Goal: Task Accomplishment & Management: Use online tool/utility

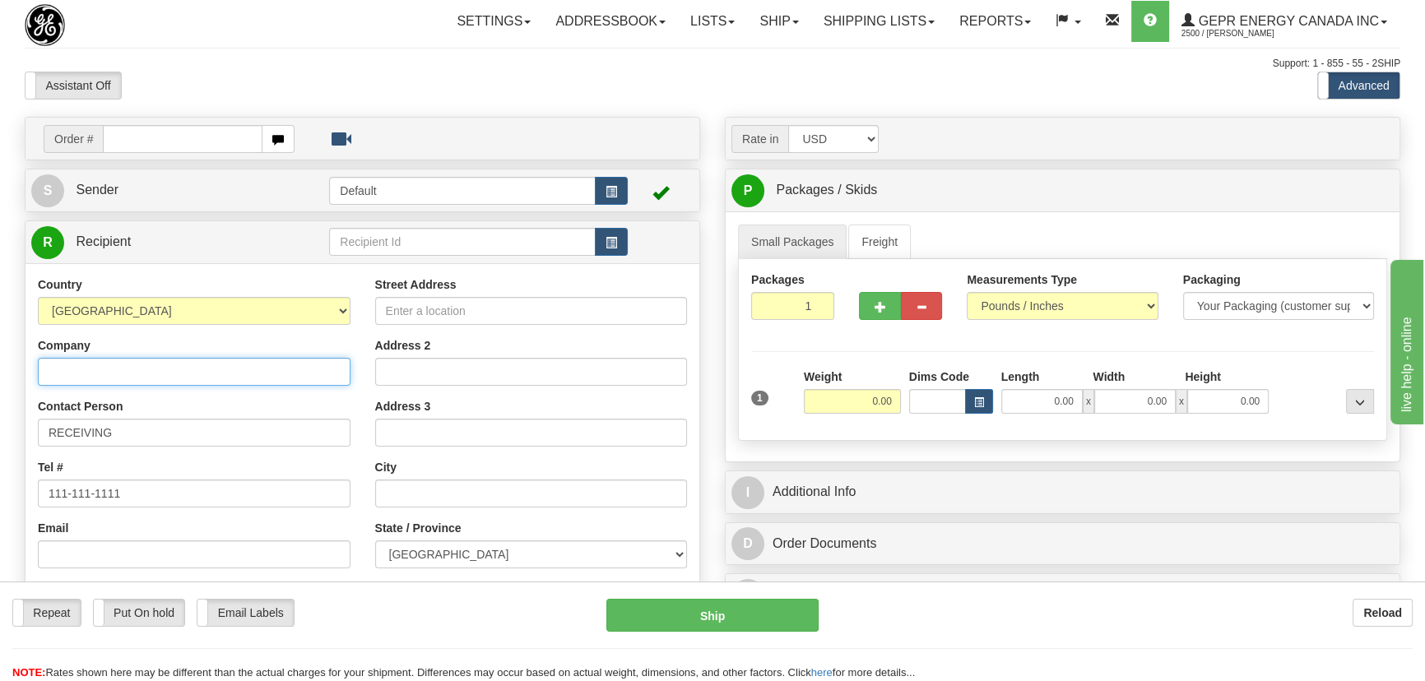
click at [294, 374] on input "Company" at bounding box center [194, 372] width 313 height 28
type input "ELECTRONIC COATING TECH."
click at [548, 322] on input "Street Address" at bounding box center [531, 311] width 313 height 28
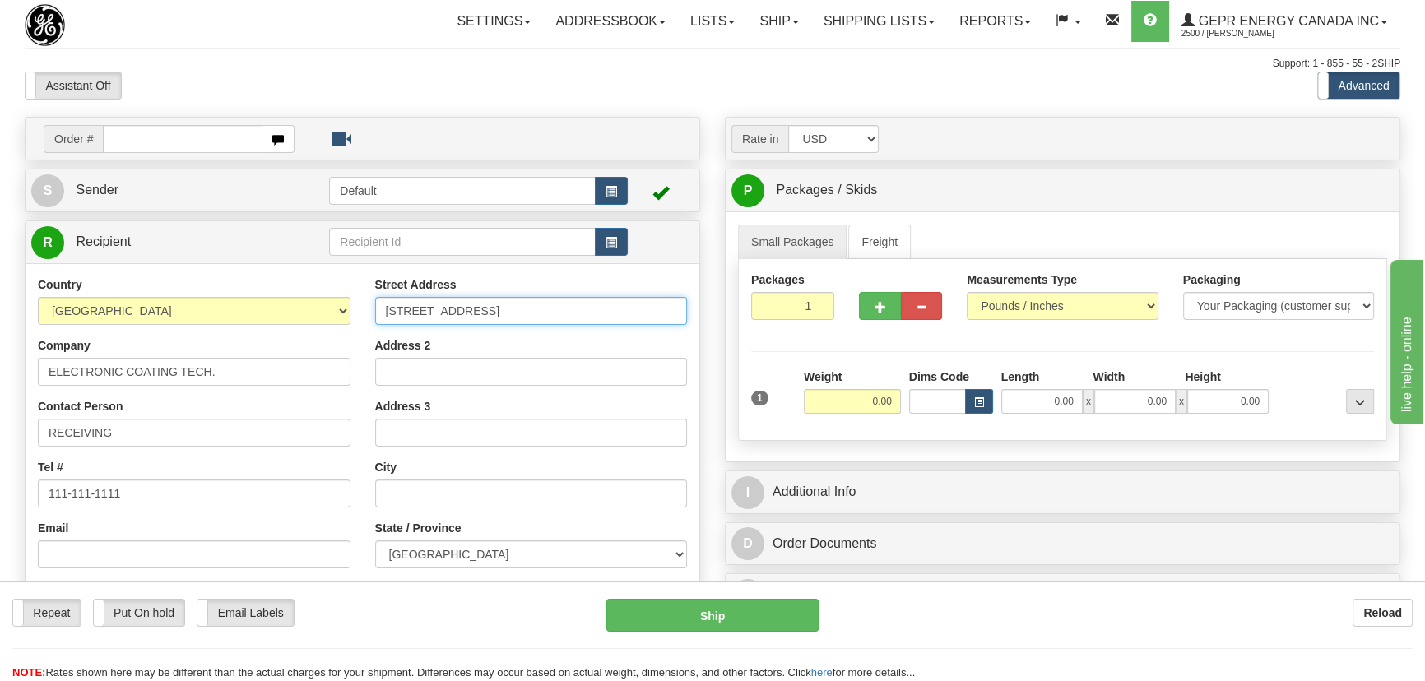
type input "[STREET_ADDRESS]"
click at [196, 428] on input "RECEIVING" at bounding box center [194, 433] width 313 height 28
type input "RECEIVING/[PERSON_NAME]"
drag, startPoint x: 155, startPoint y: 487, endPoint x: 0, endPoint y: 474, distance: 155.3
click at [0, 479] on div "Toggle navigation Settings Shipping Preferences Fields Preferences New" at bounding box center [712, 463] width 1425 height 927
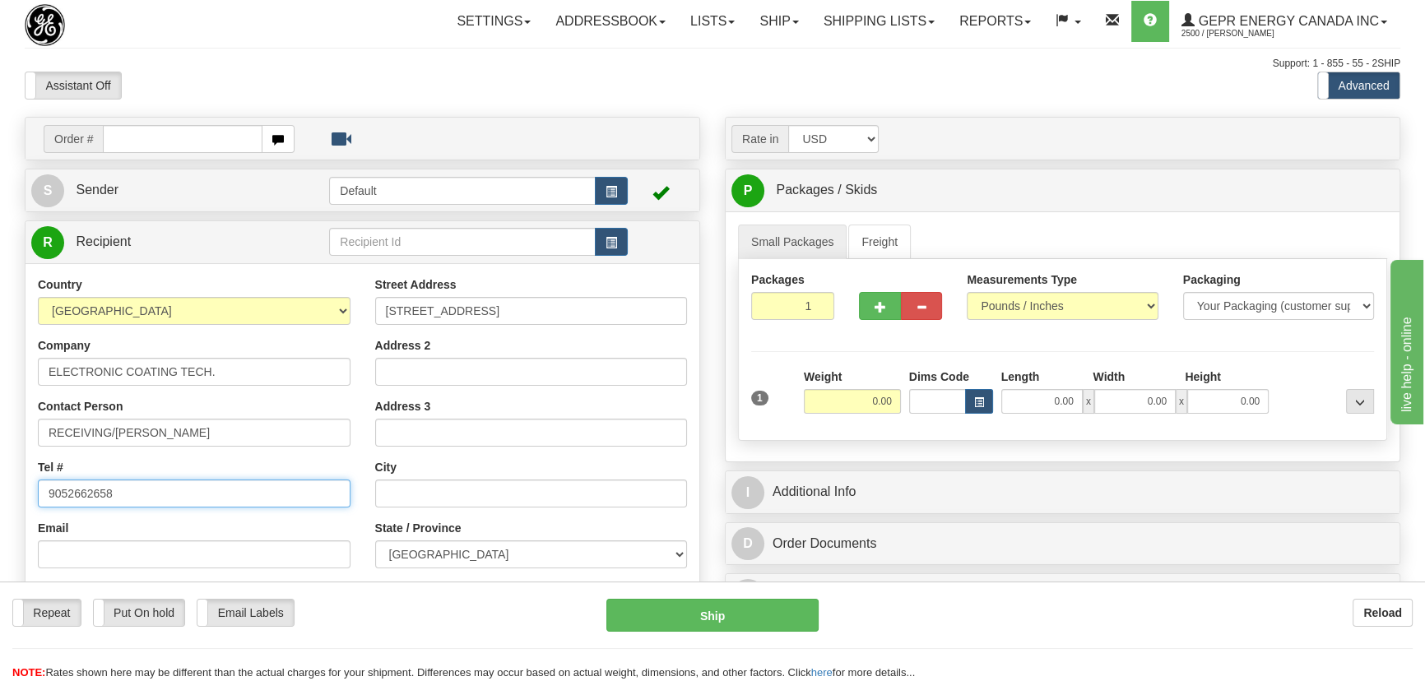
type input "9052662658"
drag, startPoint x: 852, startPoint y: 403, endPoint x: 892, endPoint y: 414, distance: 40.9
click at [891, 414] on div "Weight 0.00" at bounding box center [852, 398] width 105 height 58
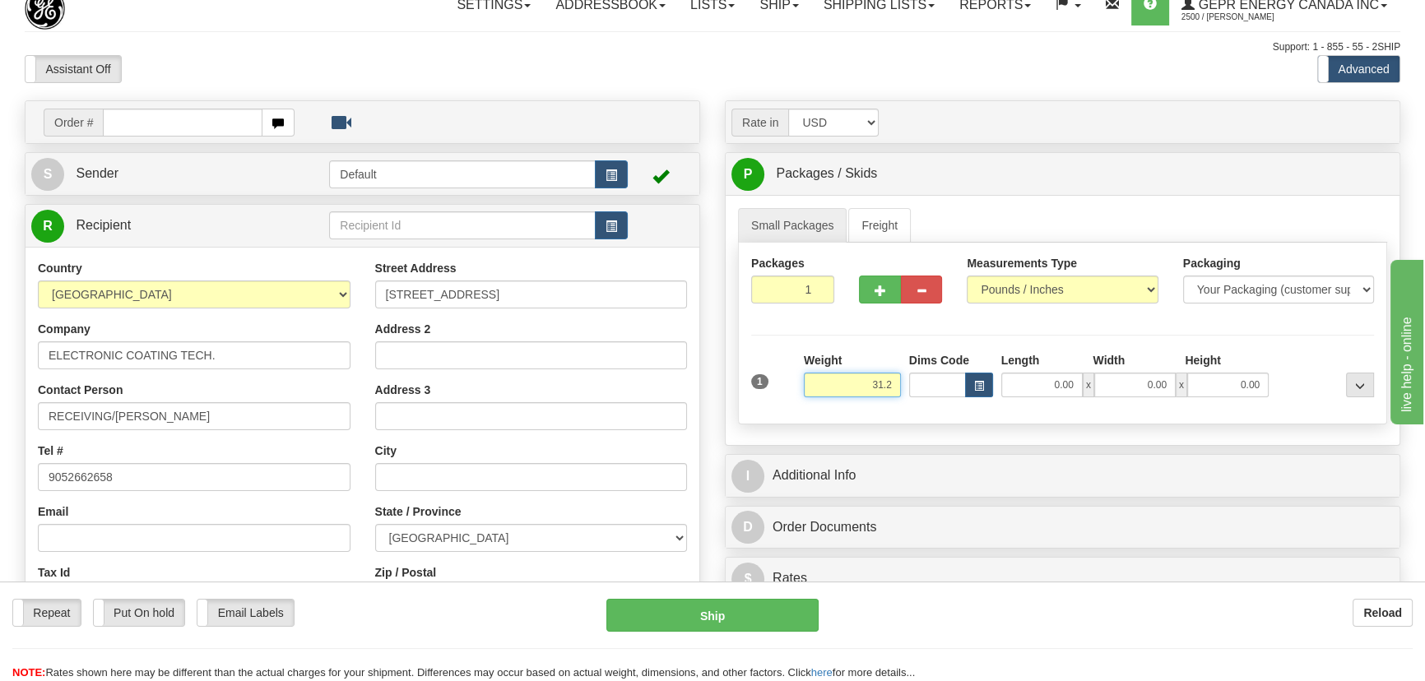
scroll to position [74, 0]
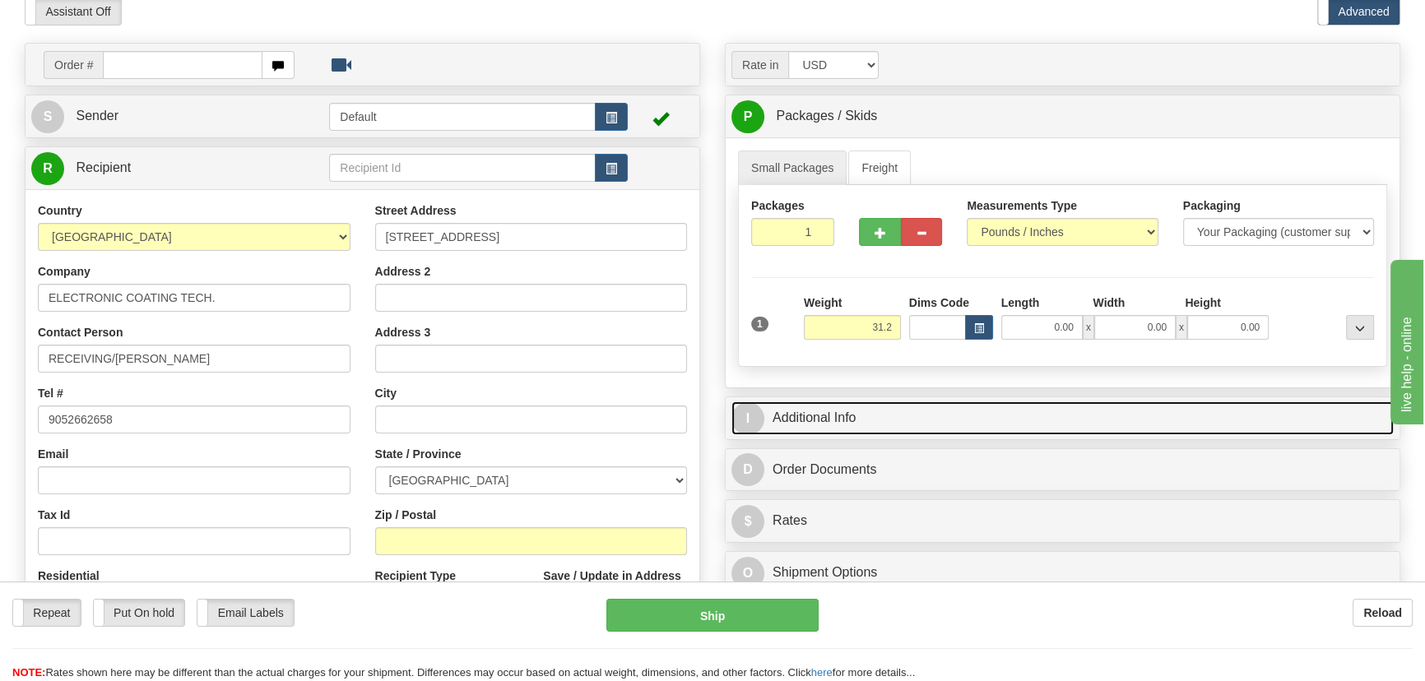
type input "31.20"
click at [1167, 417] on link "I Additional Info" at bounding box center [1062, 419] width 662 height 34
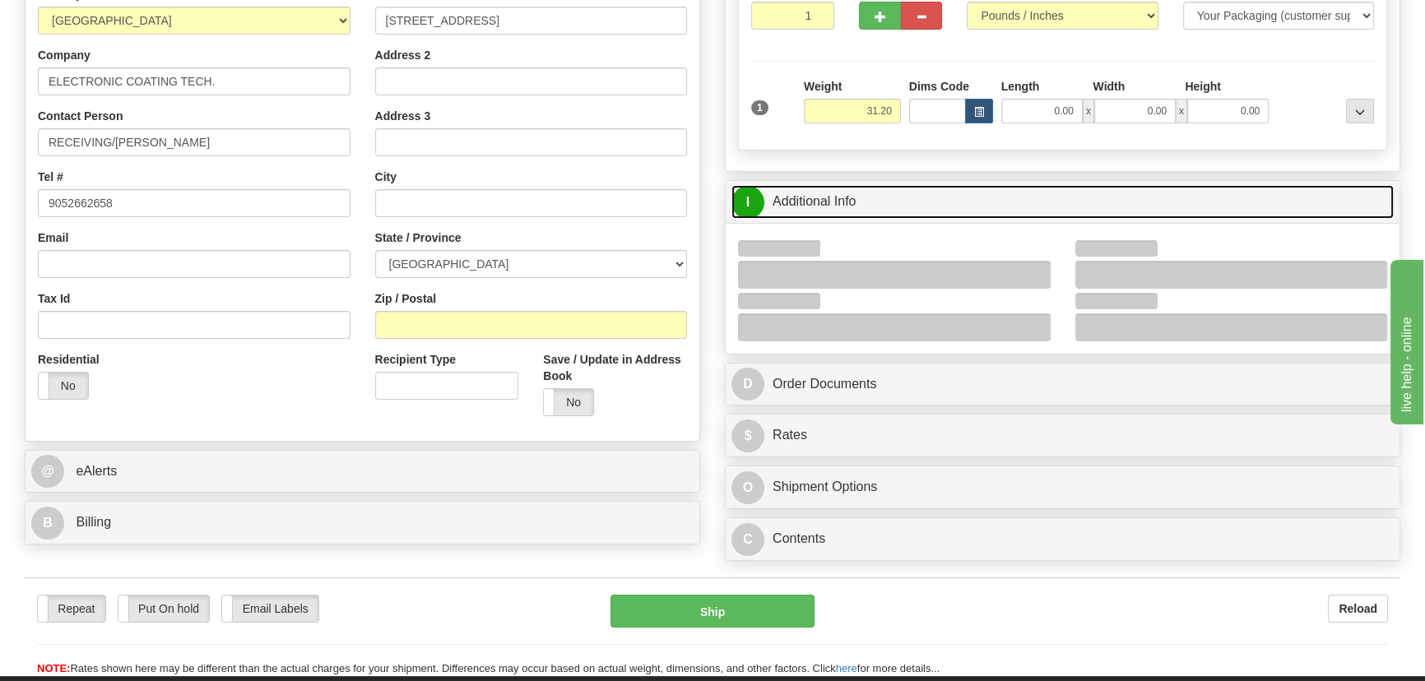
scroll to position [299, 0]
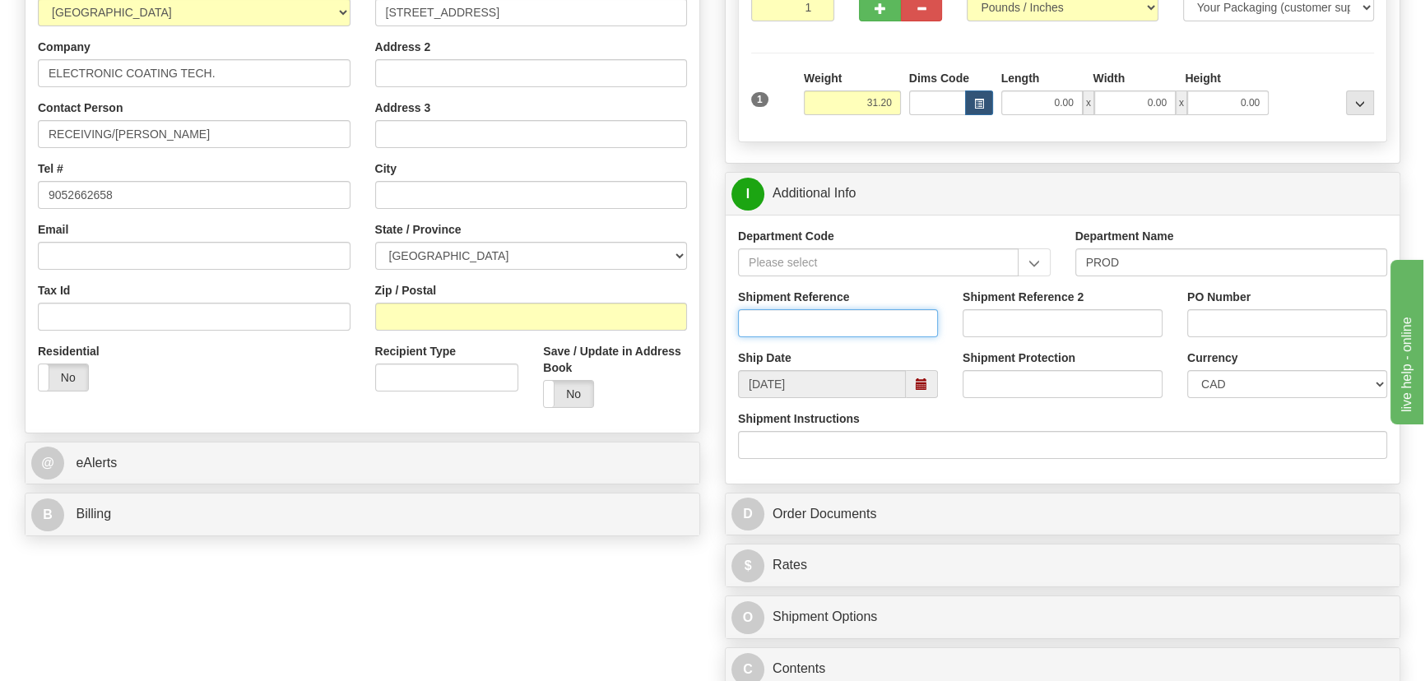
drag, startPoint x: 864, startPoint y: 313, endPoint x: 845, endPoint y: 309, distance: 19.2
click at [862, 313] on input "Shipment Reference" at bounding box center [838, 323] width 200 height 28
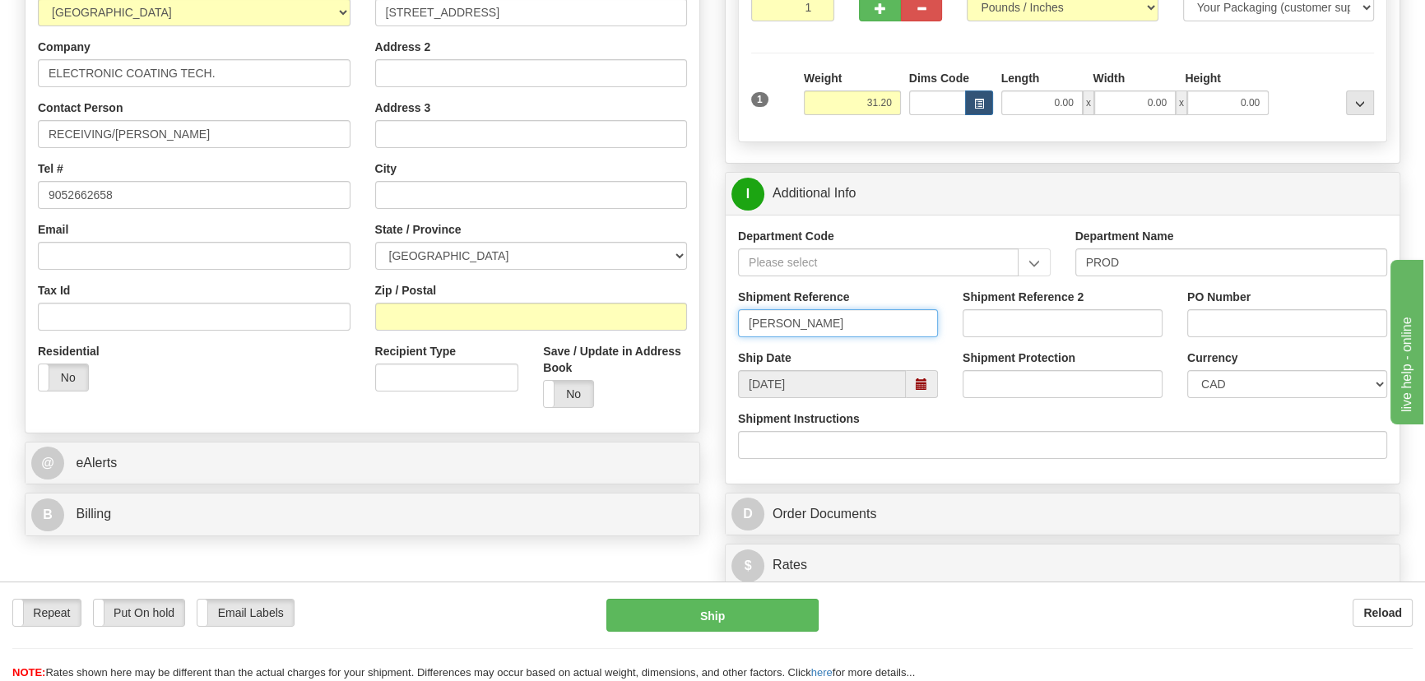
type input "W"
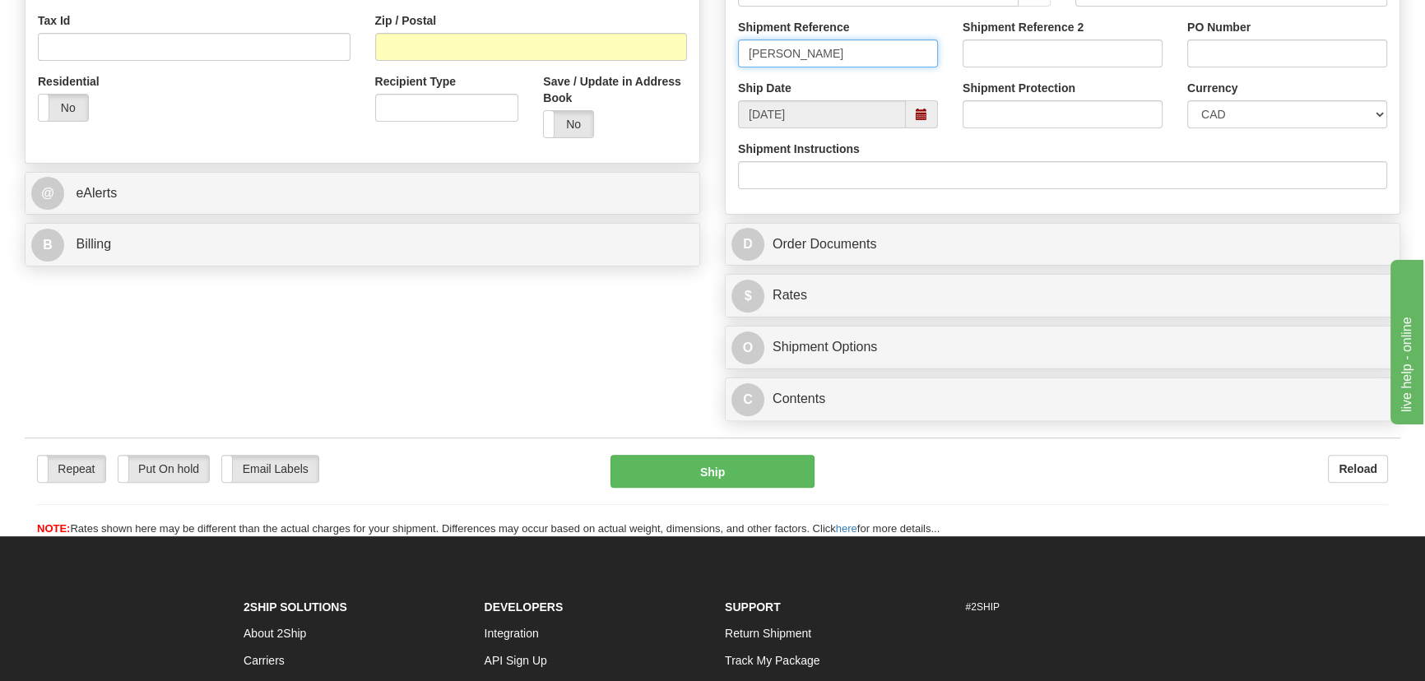
scroll to position [598, 0]
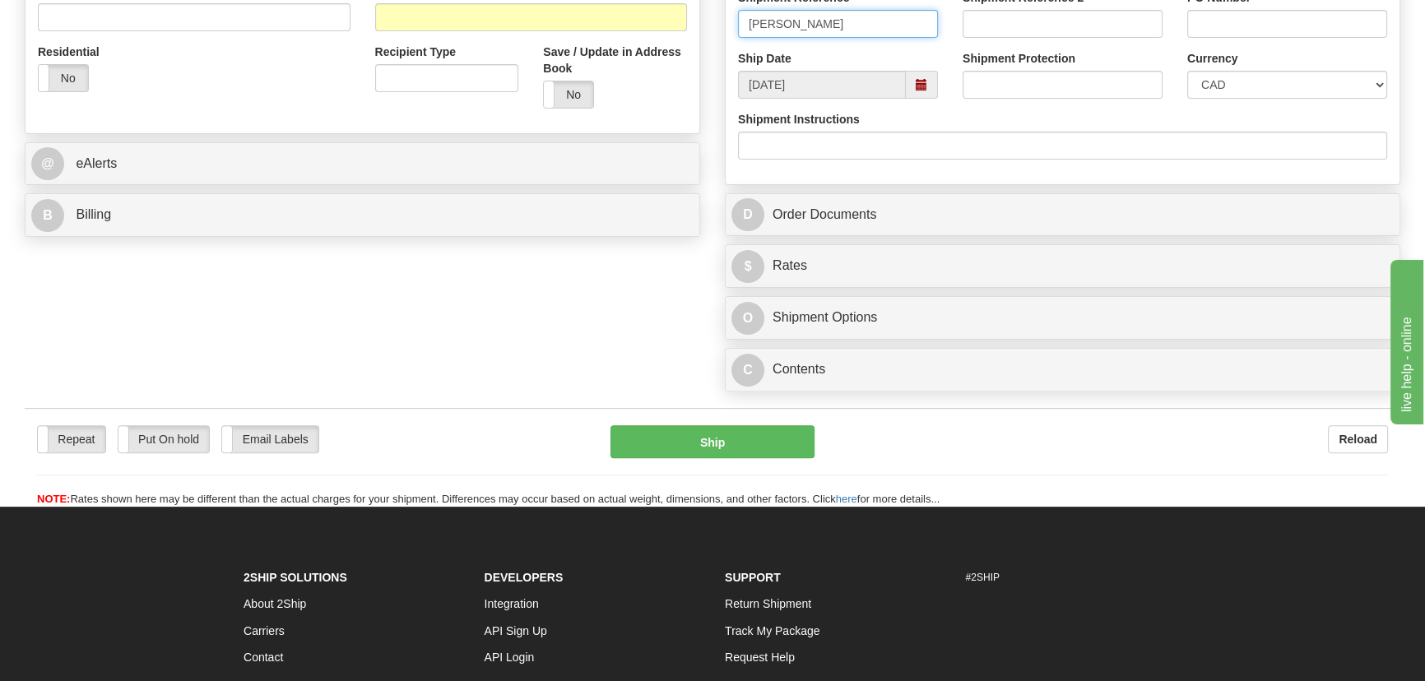
type input "[PERSON_NAME]"
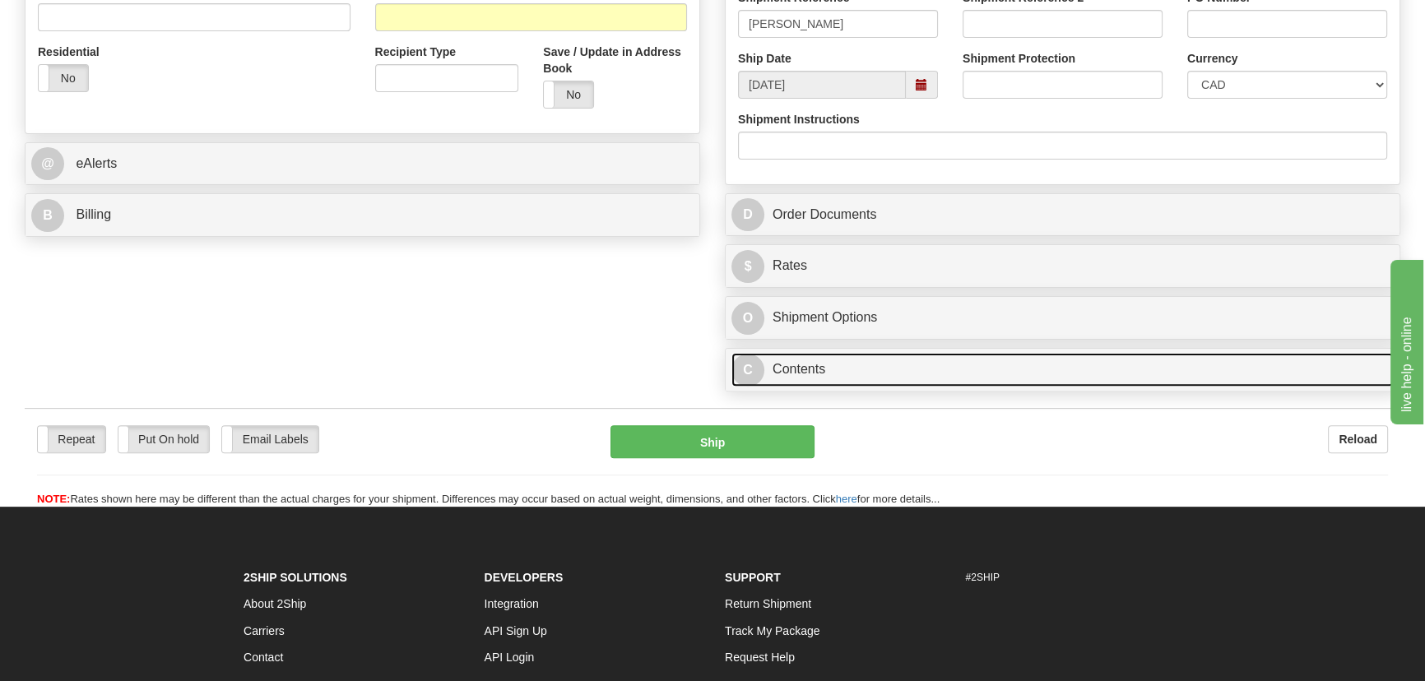
click at [967, 358] on link "C Contents" at bounding box center [1062, 370] width 662 height 34
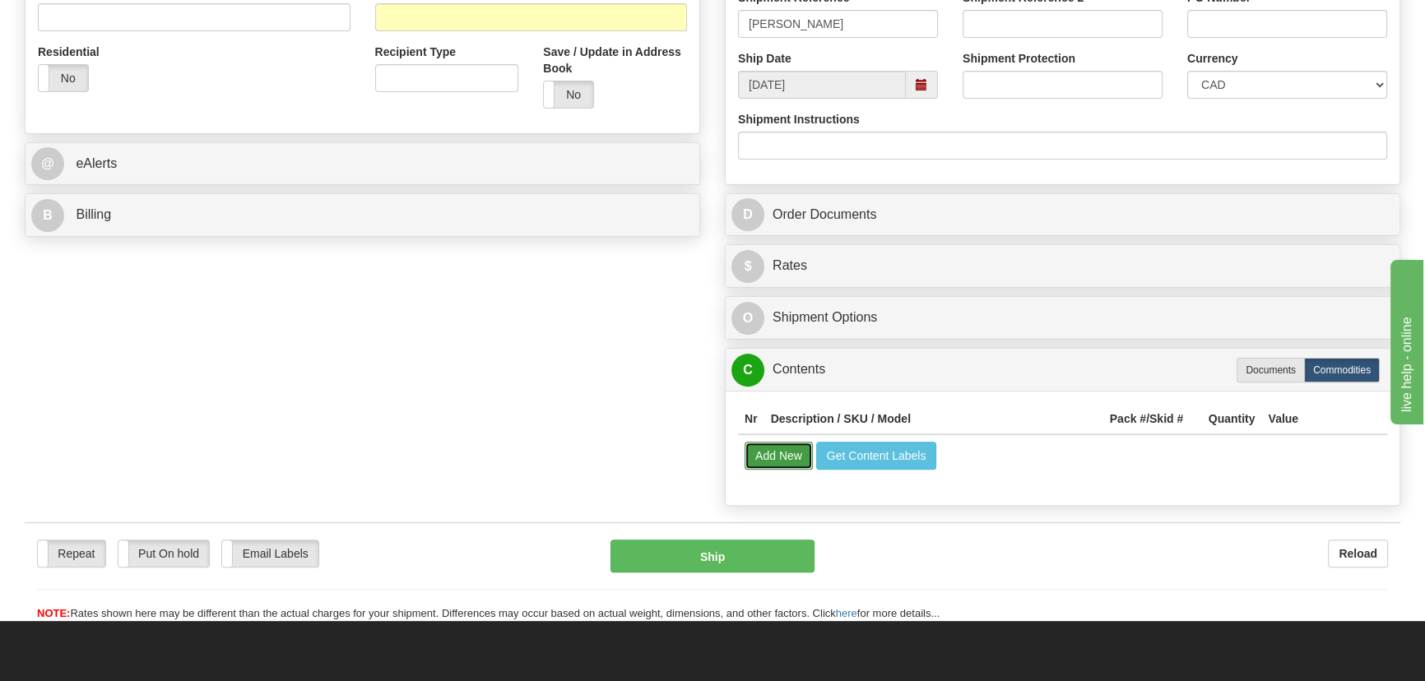
click at [764, 443] on button "Add New" at bounding box center [779, 456] width 68 height 28
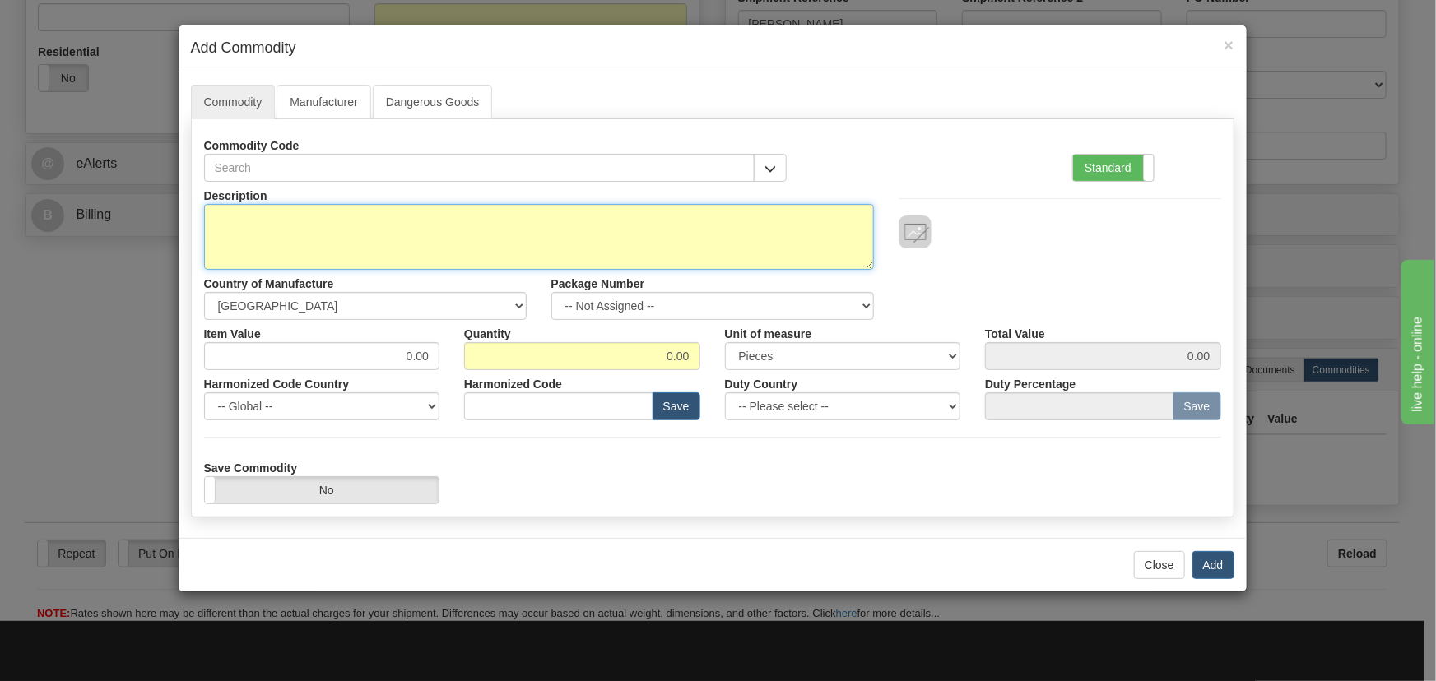
click at [599, 230] on textarea "Description" at bounding box center [539, 237] width 670 height 66
click at [323, 218] on textarea "CPU ML2 PROTOTYYPE MODULE" at bounding box center [539, 237] width 670 height 66
type textarea "CPU ML2 PROTOTYPE MODULE"
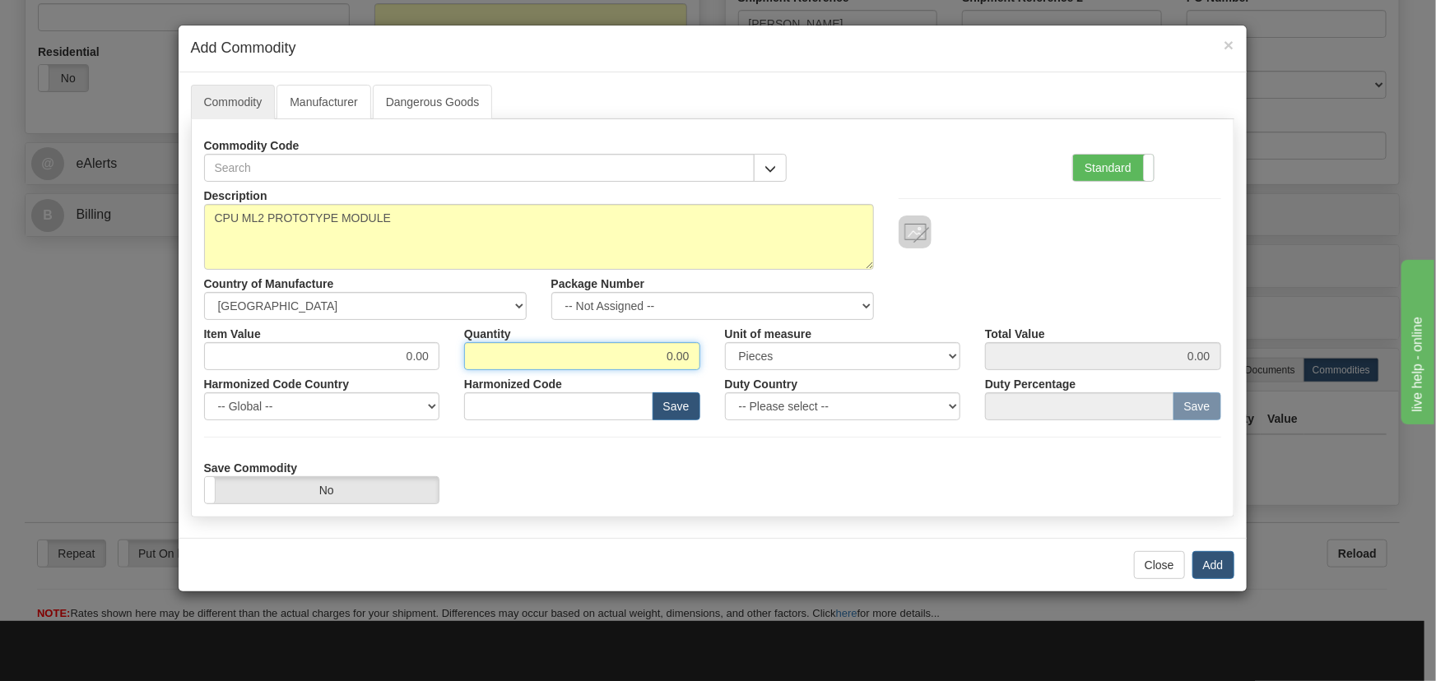
drag, startPoint x: 631, startPoint y: 356, endPoint x: 717, endPoint y: 355, distance: 85.6
click at [766, 376] on div "Description CPU ML2 PROTOTYPE MODULE Country of Manufacture -- Unknown -- [GEOG…" at bounding box center [712, 343] width 1017 height 323
type input "40"
drag, startPoint x: 341, startPoint y: 353, endPoint x: 742, endPoint y: 381, distance: 402.5
click at [748, 377] on div "Description CPU ML2 PROTOTYPE MODULE Country of Manufacture -- Unknown -- [GEOG…" at bounding box center [712, 343] width 1017 height 323
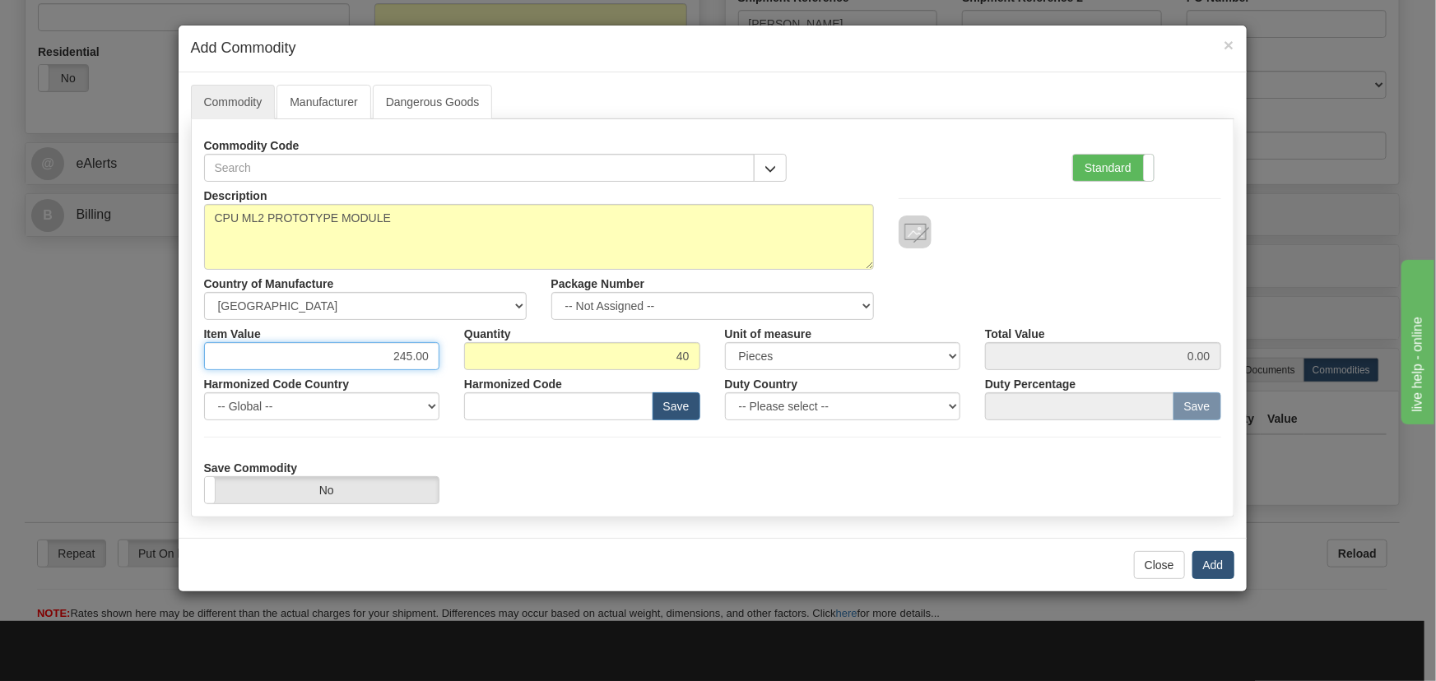
type input "245.00"
type input "9800.00"
click at [1205, 568] on button "Add" at bounding box center [1213, 565] width 42 height 28
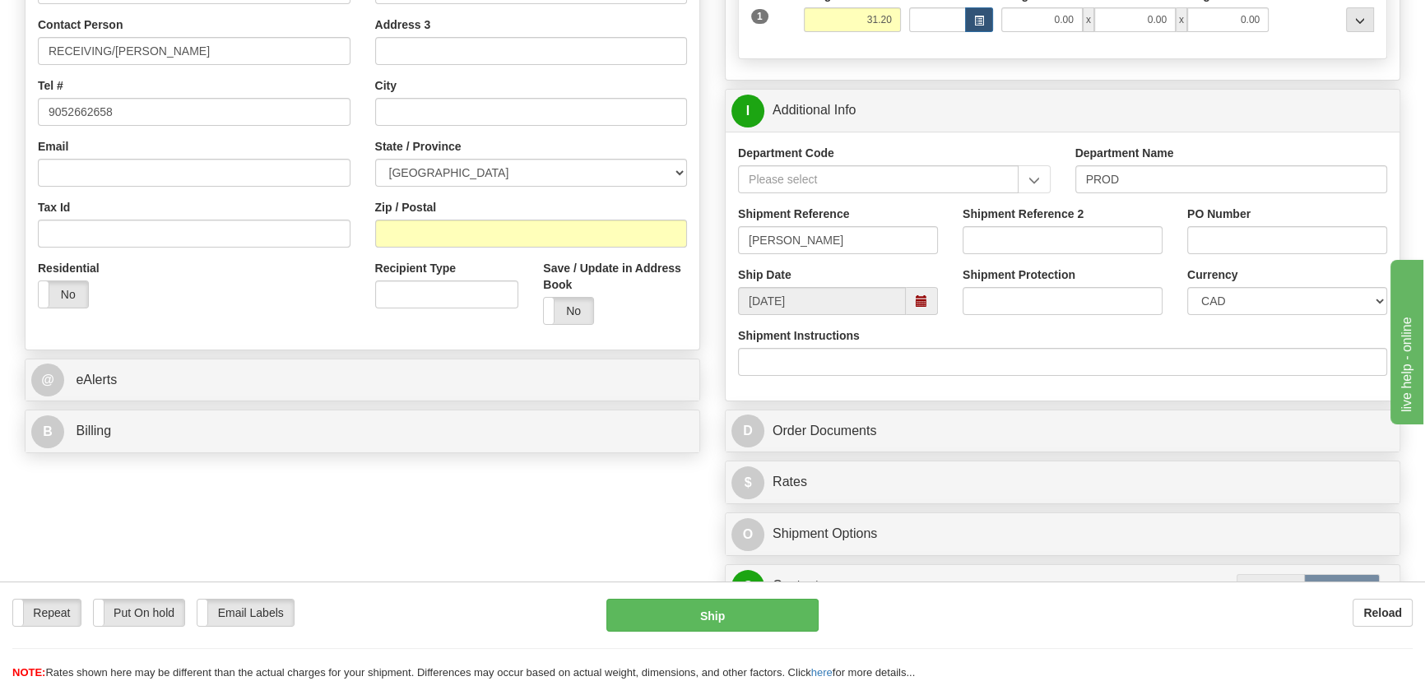
scroll to position [374, 0]
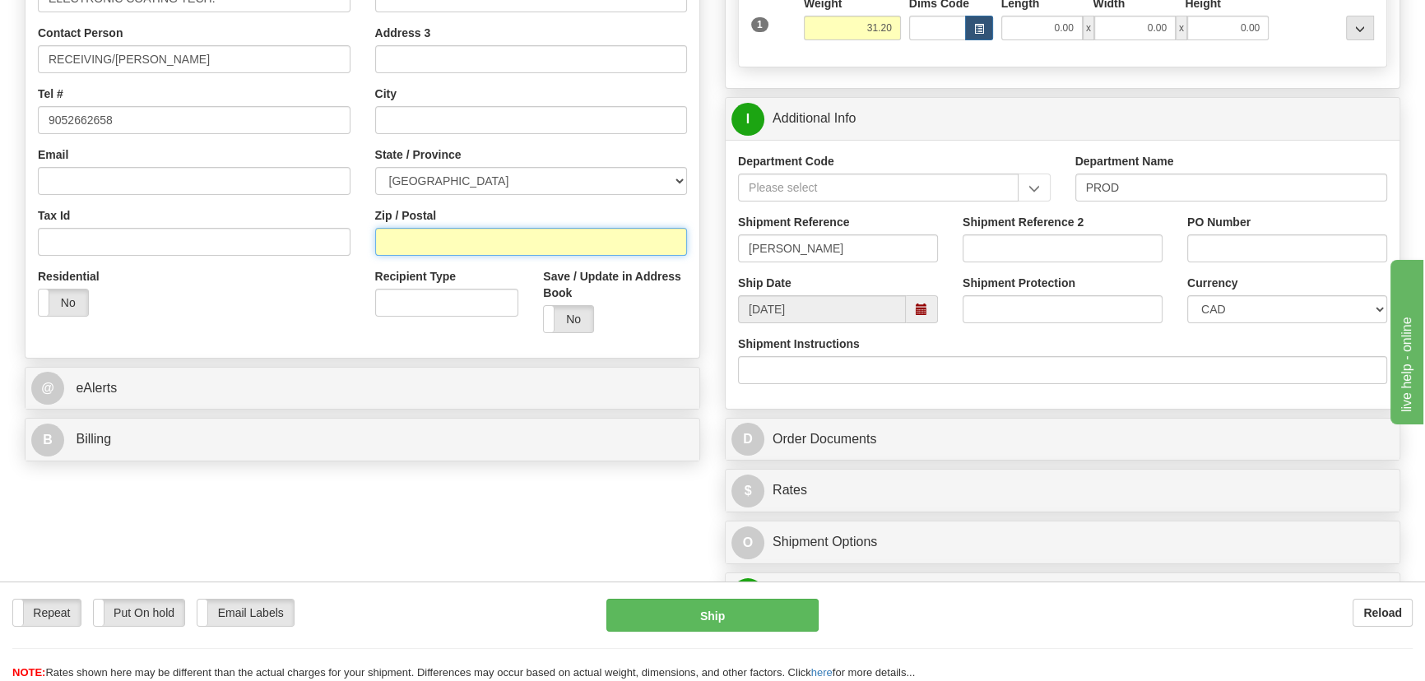
click at [500, 250] on input "Zip / Postal" at bounding box center [531, 242] width 313 height 28
type input "L5S 1L4"
click at [637, 326] on div "Yes No" at bounding box center [615, 319] width 144 height 28
type input "[GEOGRAPHIC_DATA]"
select select "ON"
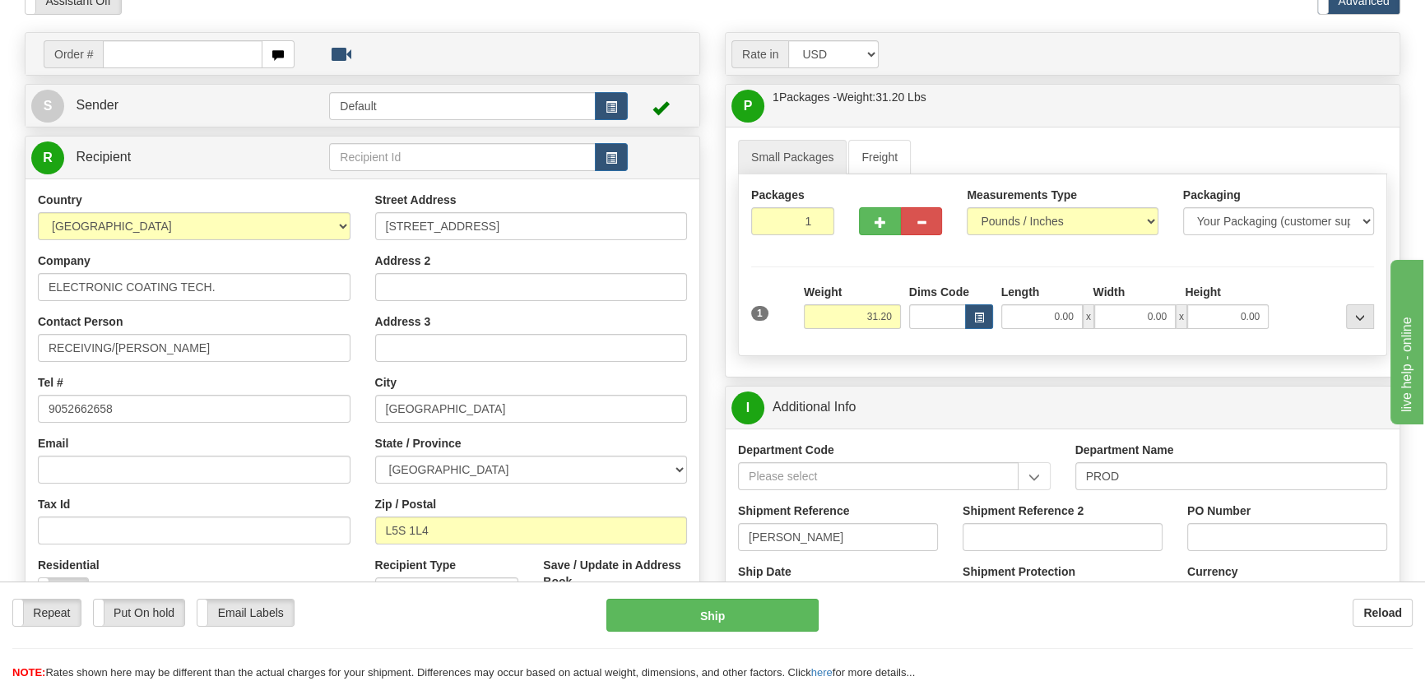
scroll to position [74, 0]
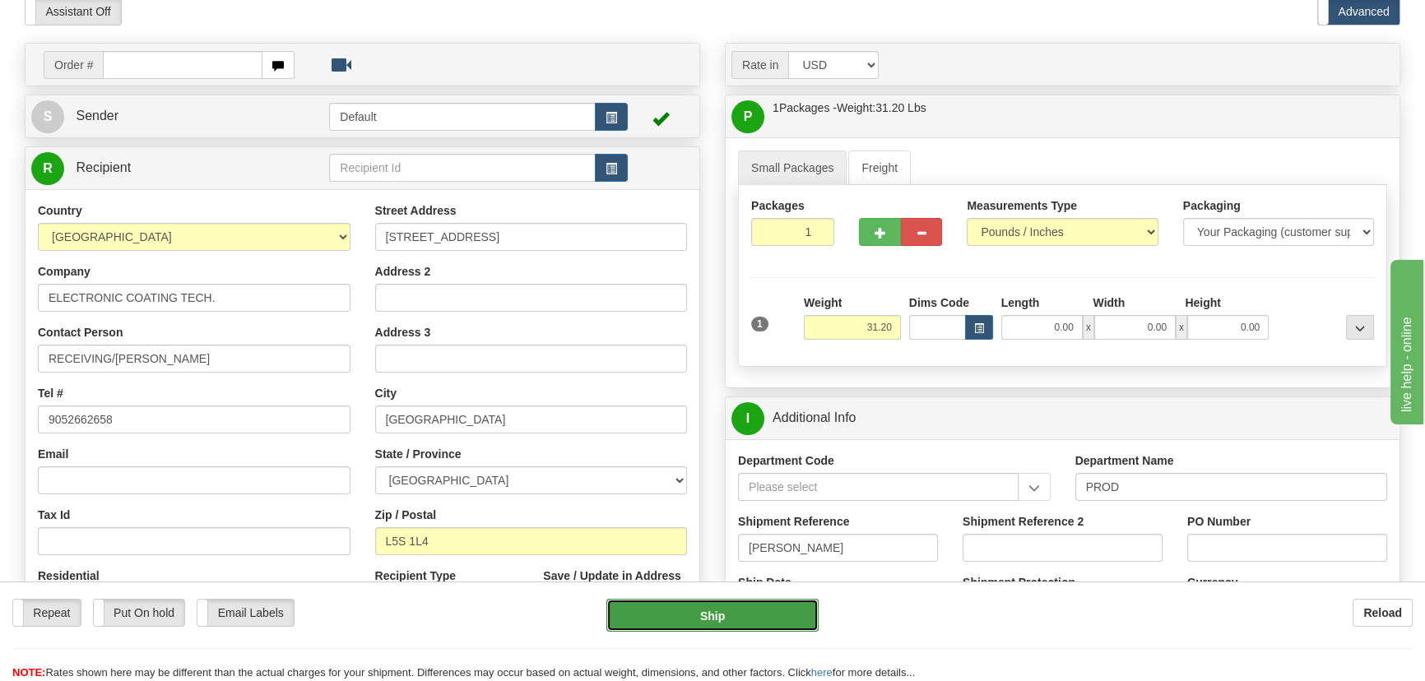
click at [764, 612] on button "Ship" at bounding box center [712, 615] width 213 height 33
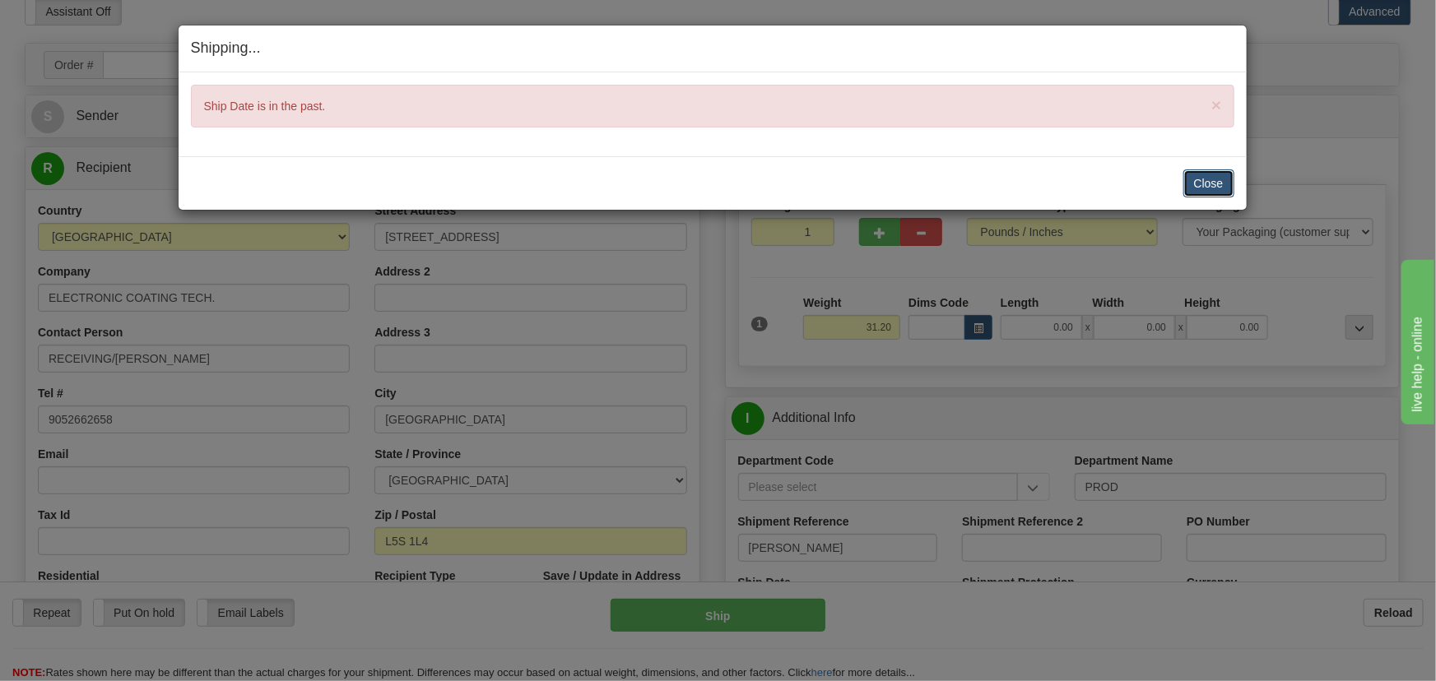
click at [1219, 178] on button "Close" at bounding box center [1208, 184] width 51 height 28
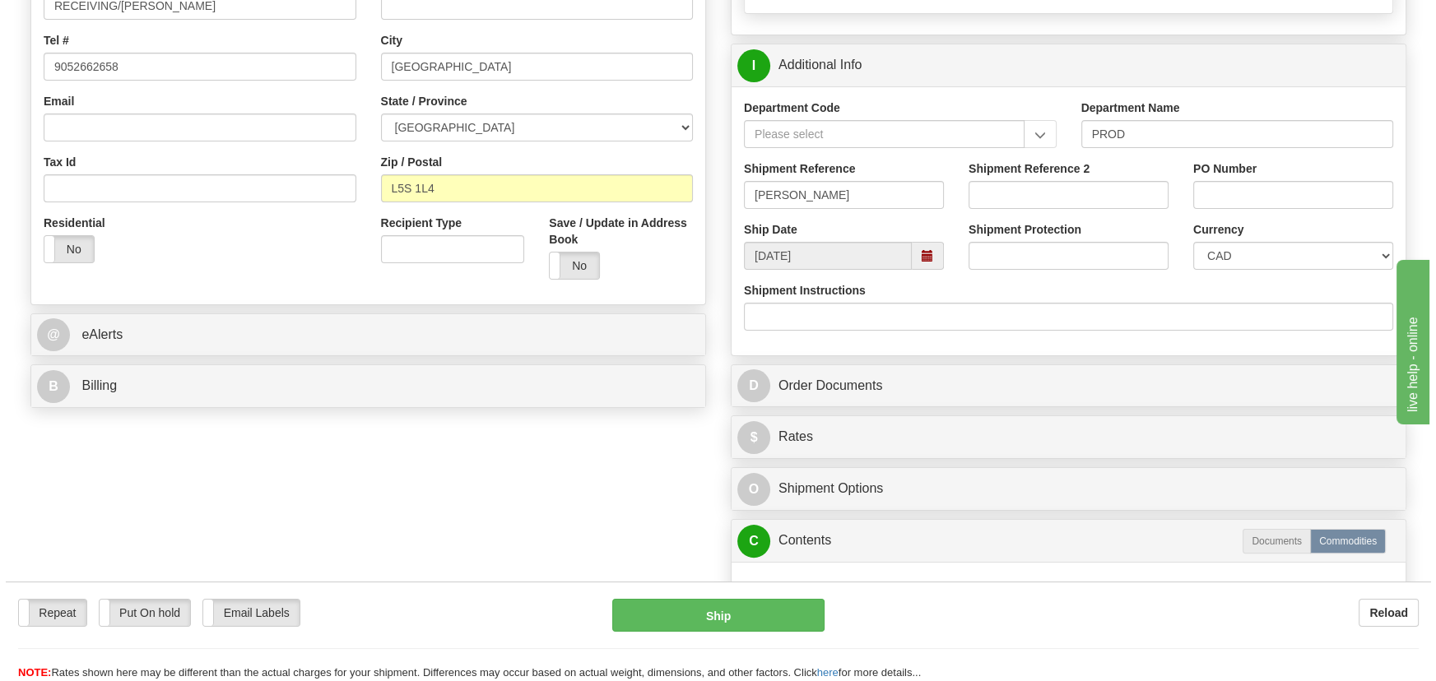
scroll to position [448, 0]
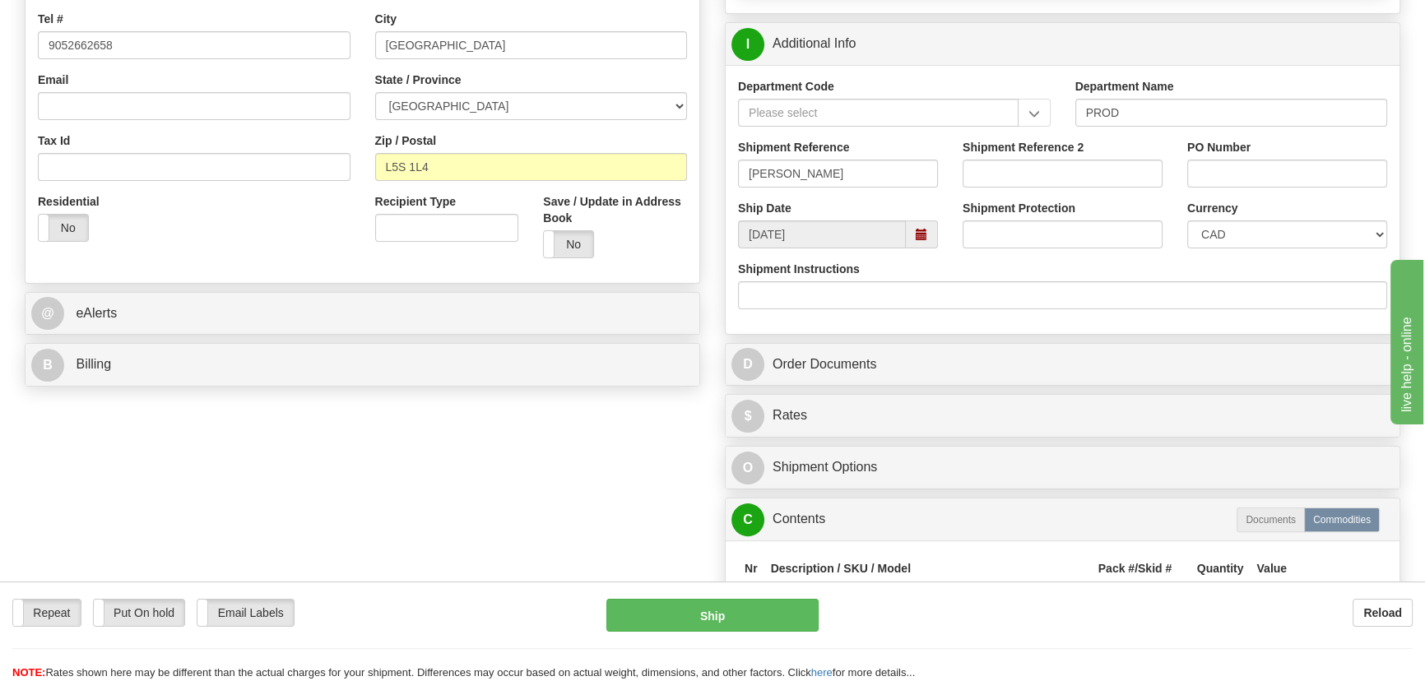
click at [925, 248] on div "Ship Date [DATE] Shipment Protection Shipment Protection Shipment is Package Le…" at bounding box center [1063, 230] width 674 height 61
click at [927, 237] on span at bounding box center [922, 235] width 32 height 28
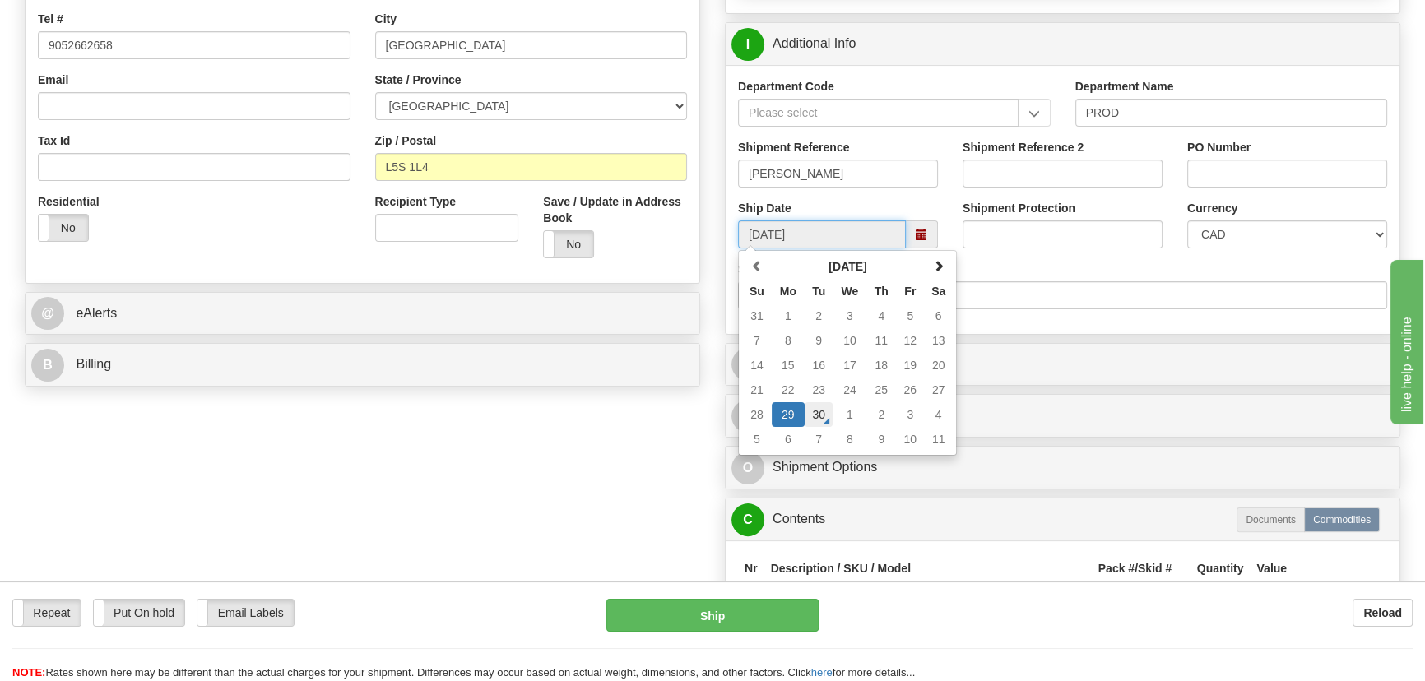
click at [820, 419] on td "30" at bounding box center [819, 414] width 29 height 25
type input "[DATE]"
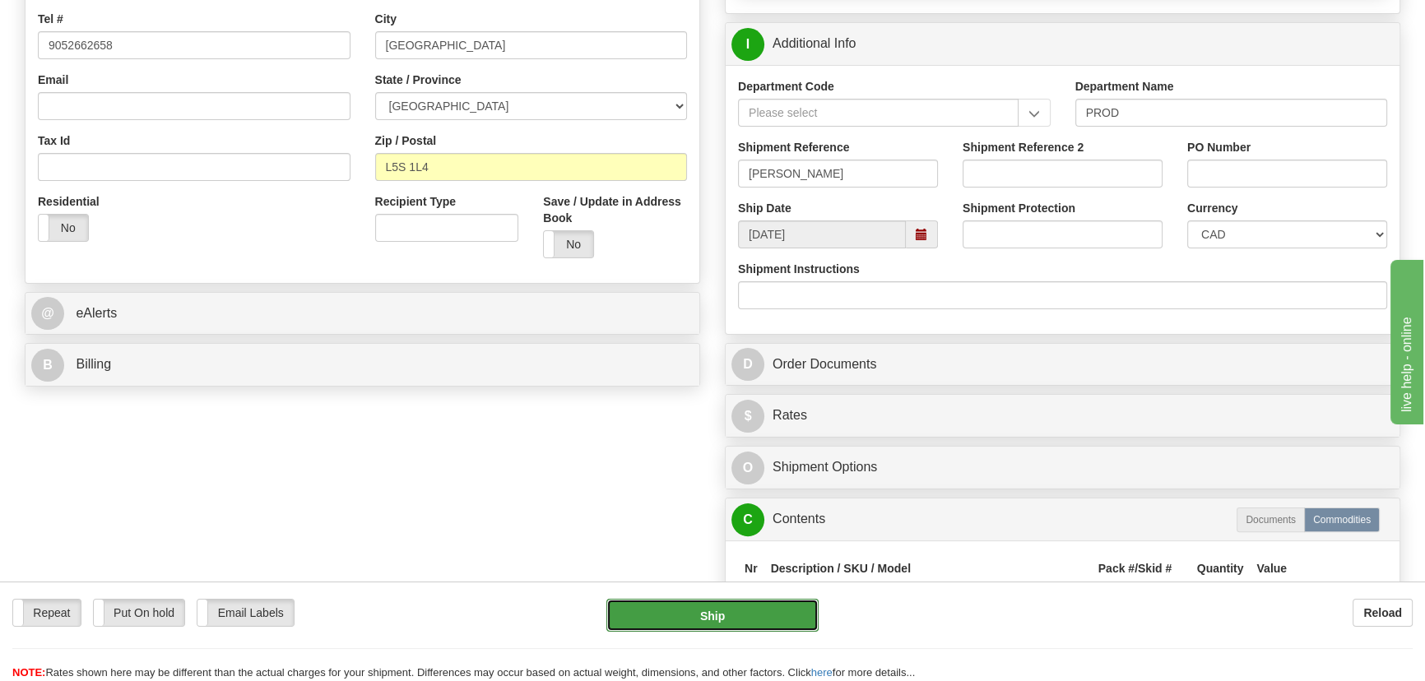
click at [752, 612] on button "Ship" at bounding box center [712, 615] width 213 height 33
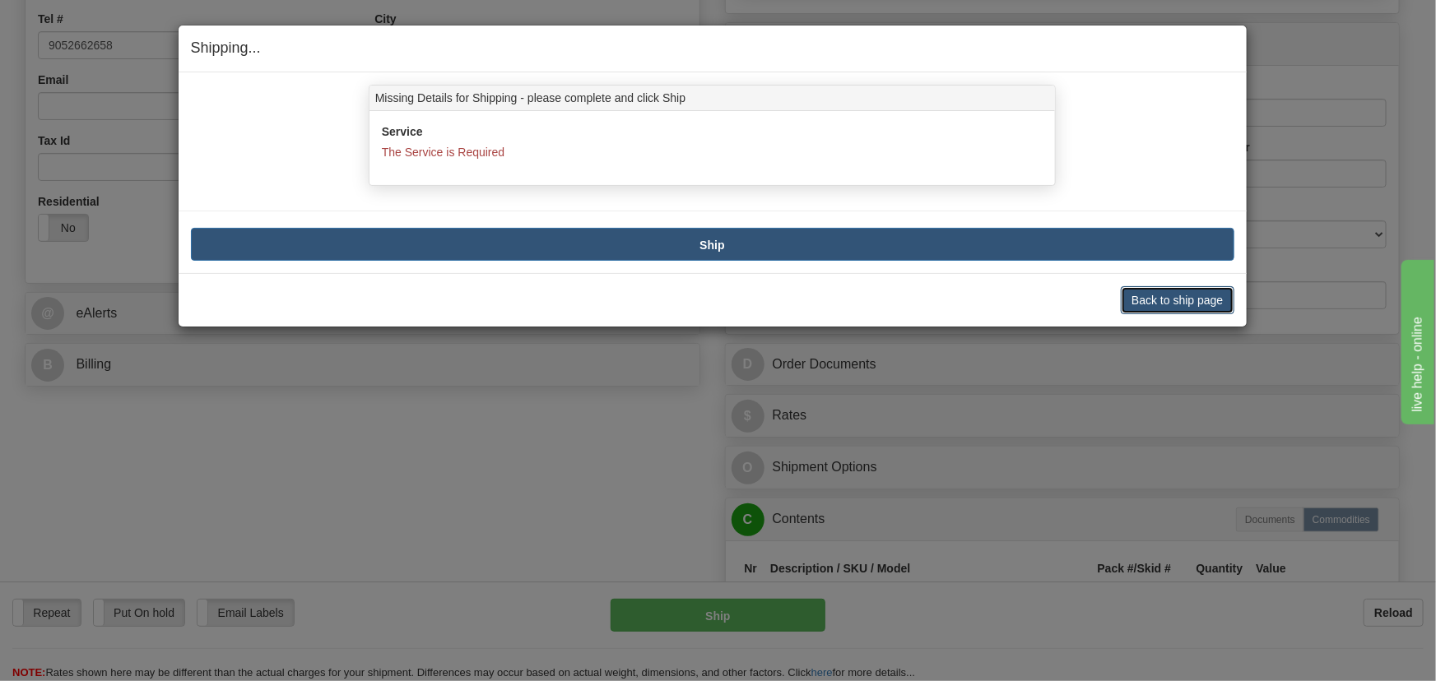
click at [1191, 300] on button "Back to ship page" at bounding box center [1177, 300] width 113 height 28
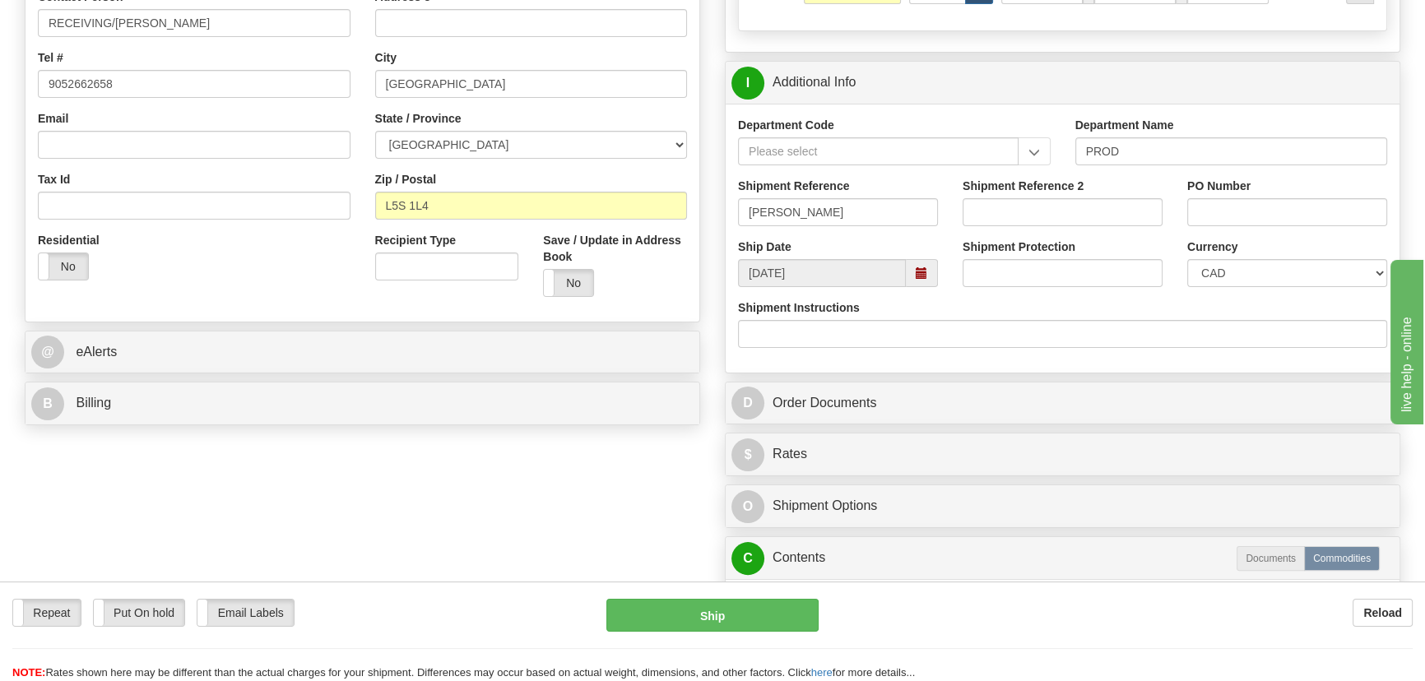
scroll to position [523, 0]
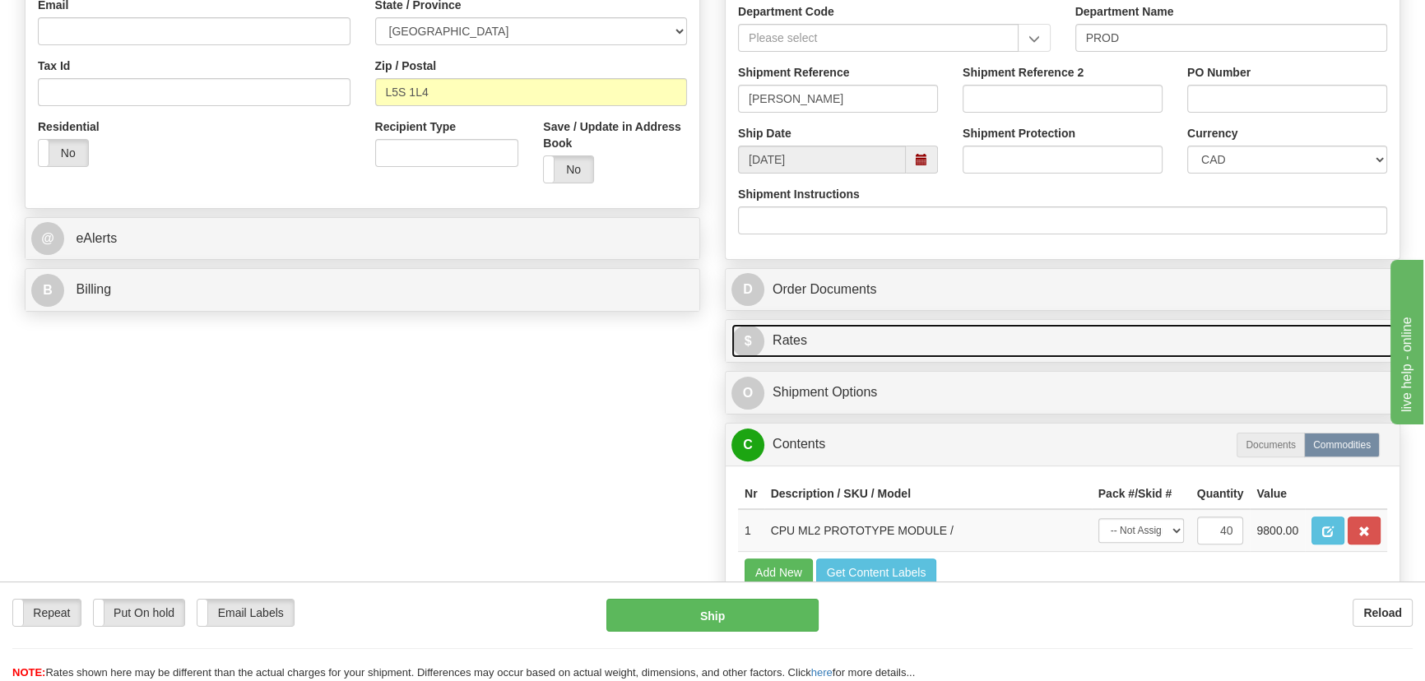
click at [1100, 338] on link "$ Rates" at bounding box center [1062, 341] width 662 height 34
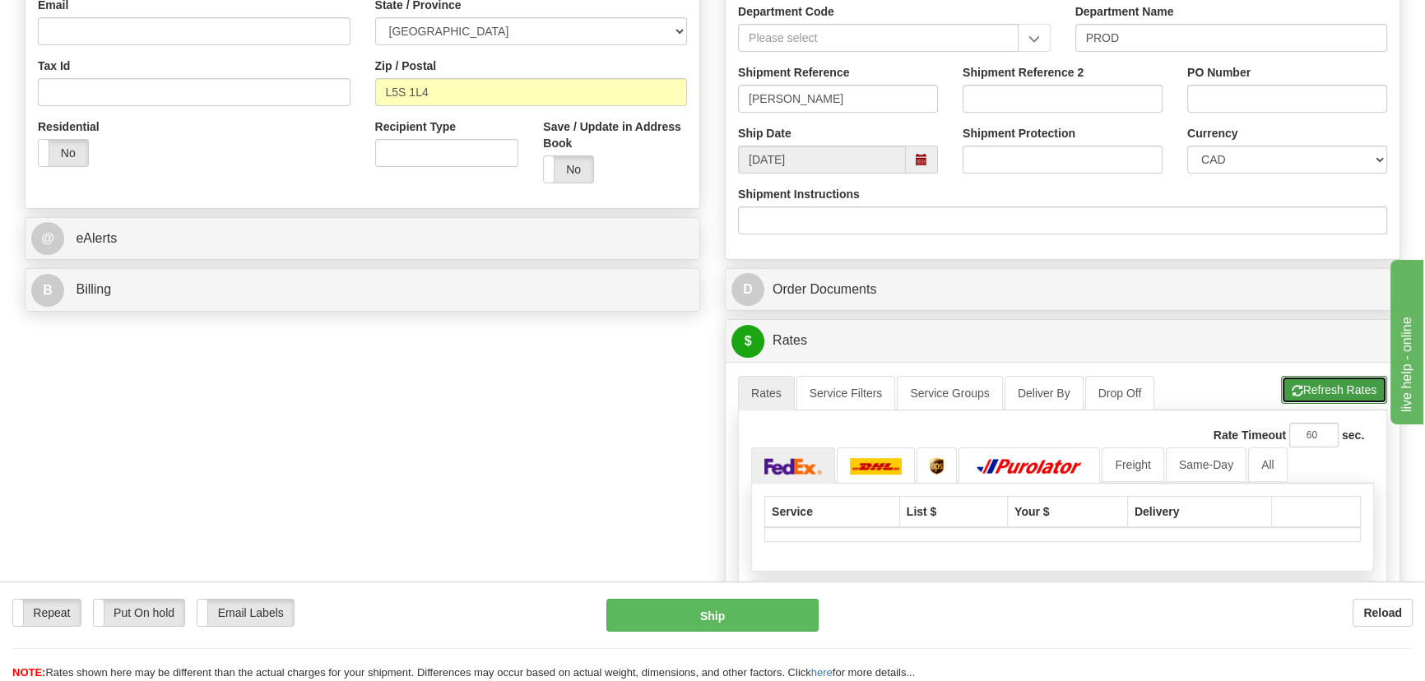
click at [1287, 376] on button "Refresh Rates" at bounding box center [1334, 390] width 106 height 28
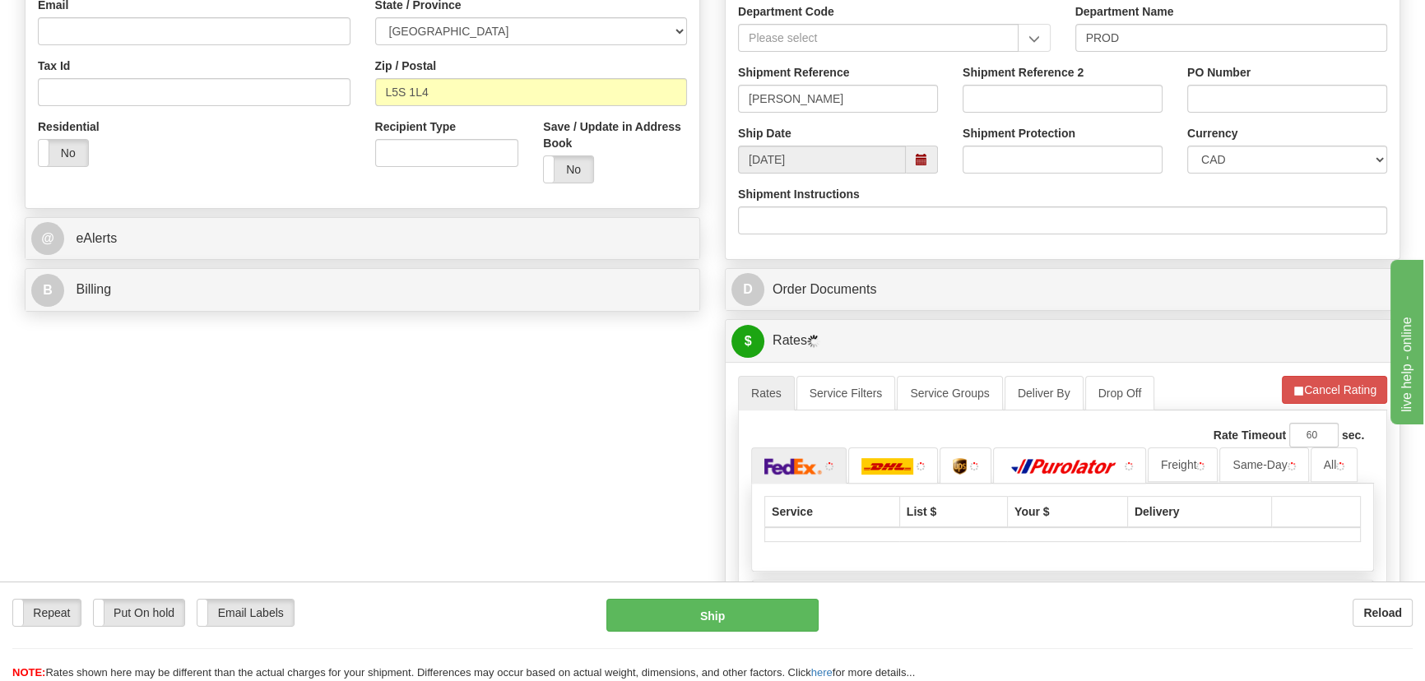
scroll to position [897, 0]
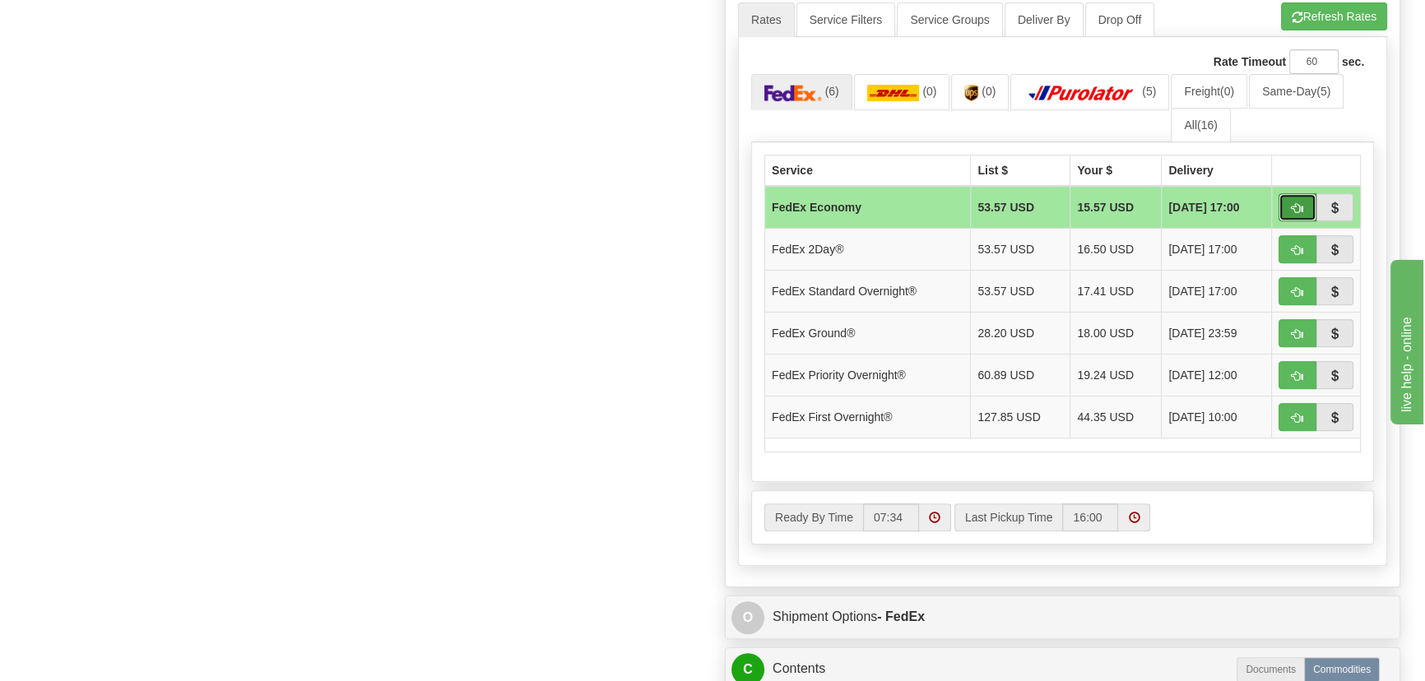
click at [1292, 209] on span "button" at bounding box center [1298, 208] width 12 height 11
type input "20"
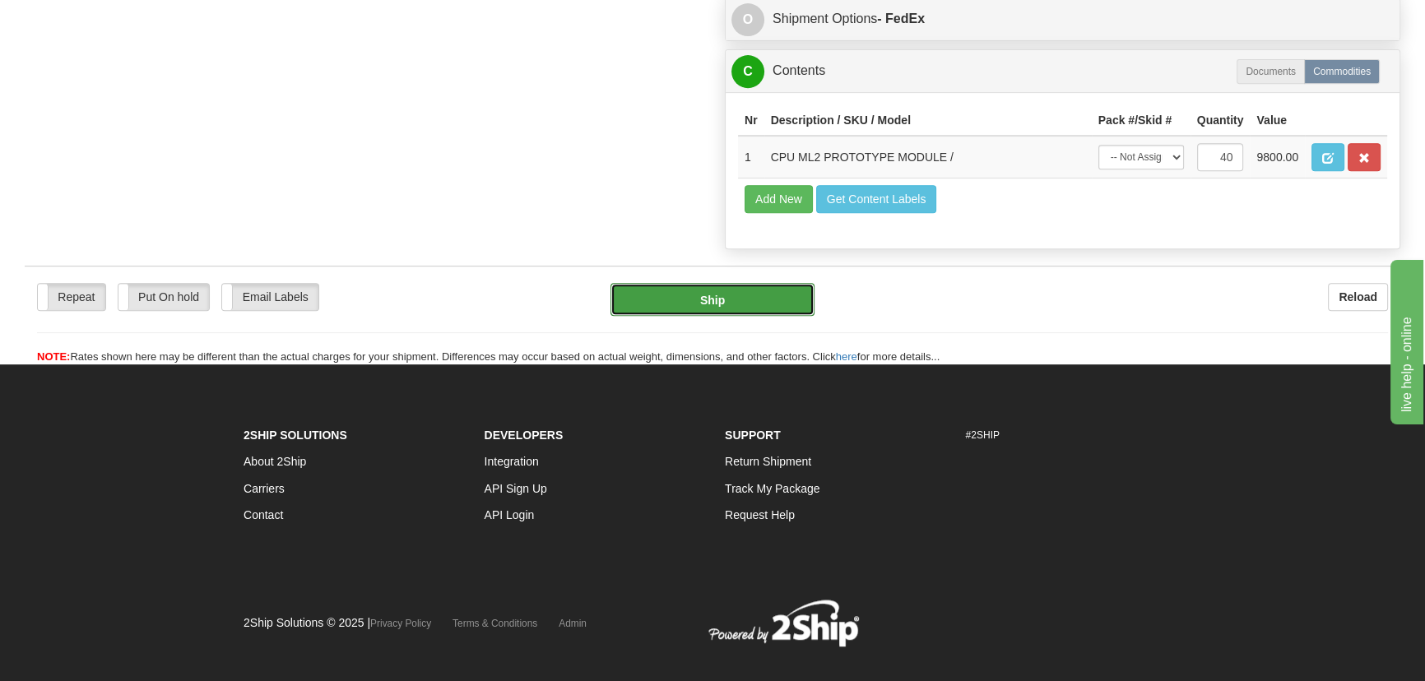
click at [764, 311] on button "Ship" at bounding box center [713, 299] width 205 height 33
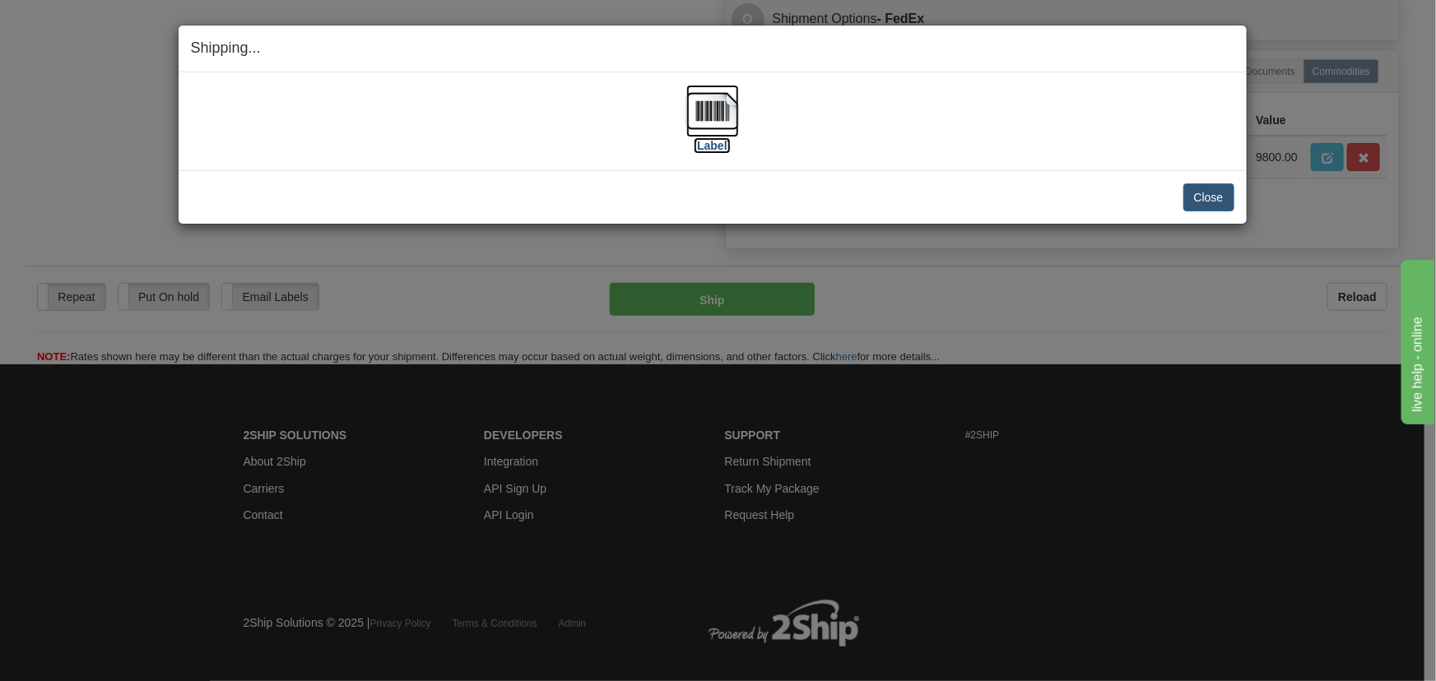
click at [717, 115] on img at bounding box center [712, 111] width 53 height 53
click at [1206, 191] on button "Close" at bounding box center [1208, 197] width 51 height 28
